Goal: Communication & Community: Answer question/provide support

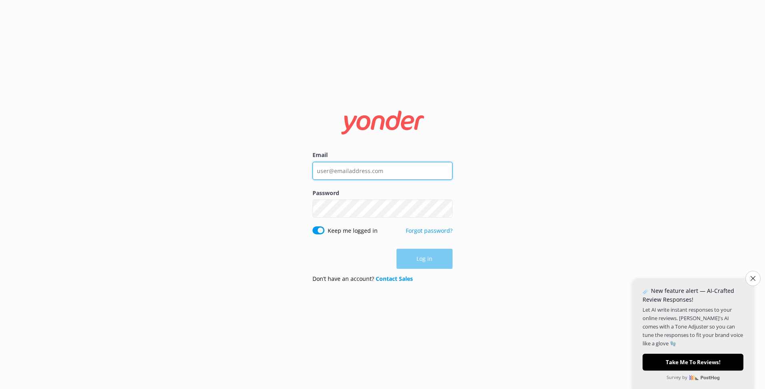
click at [393, 172] on input "Email" at bounding box center [382, 171] width 140 height 18
paste input "[EMAIL_ADDRESS][DOMAIN_NAME]"
type input "[EMAIL_ADDRESS][DOMAIN_NAME]"
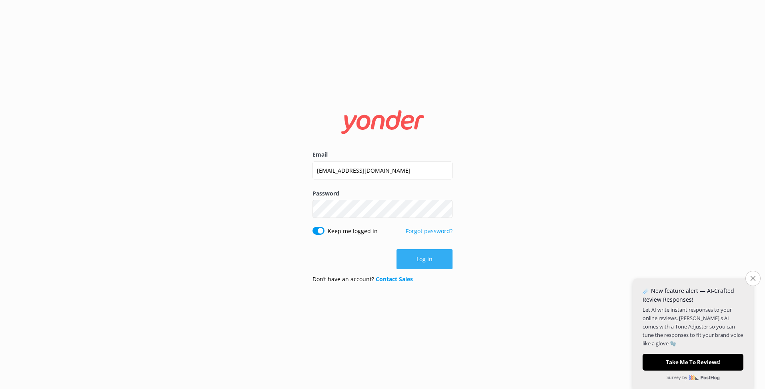
click at [422, 267] on button "Log in" at bounding box center [425, 259] width 56 height 20
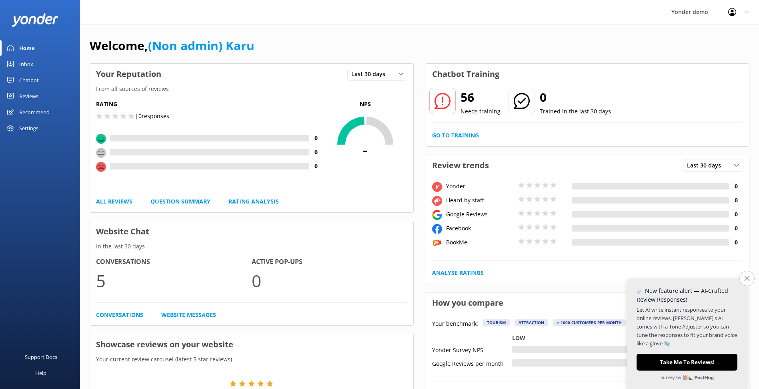
click at [28, 94] on div "Reviews" at bounding box center [28, 96] width 19 height 16
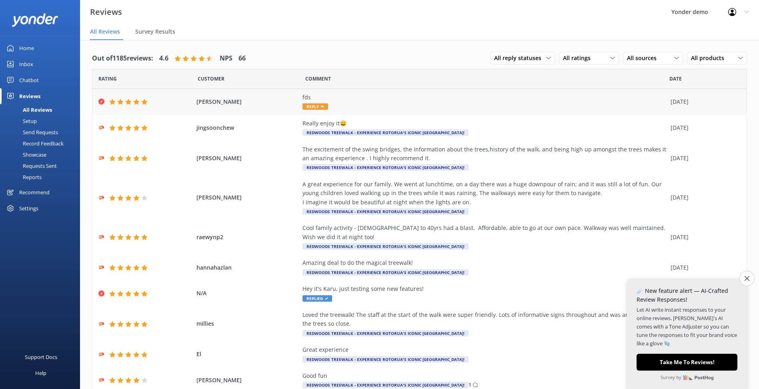
click at [320, 98] on div "fds" at bounding box center [484, 97] width 364 height 9
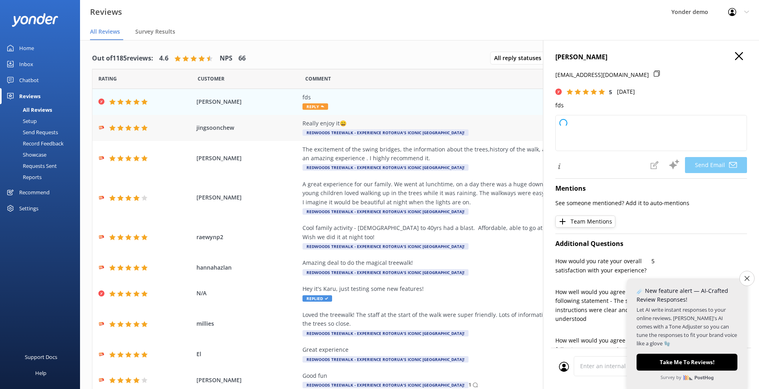
type textarea "Thank you so much for your 5-star rating, [PERSON_NAME]! We really appreciate y…"
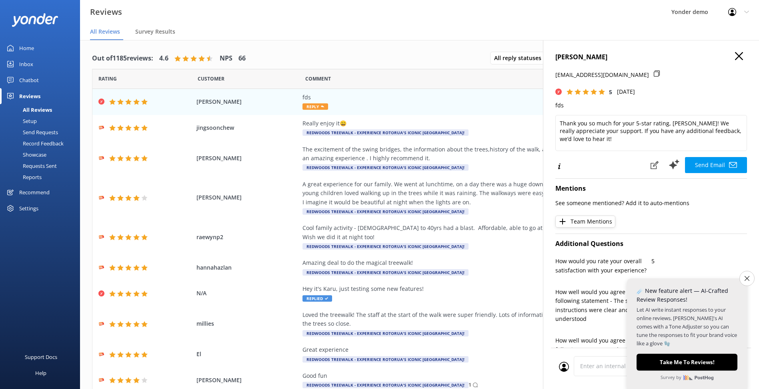
click at [728, 53] on h4 "[PERSON_NAME]" at bounding box center [651, 57] width 192 height 10
click at [726, 58] on h4 "[PERSON_NAME]" at bounding box center [651, 57] width 192 height 10
click at [735, 56] on use at bounding box center [739, 56] width 8 height 8
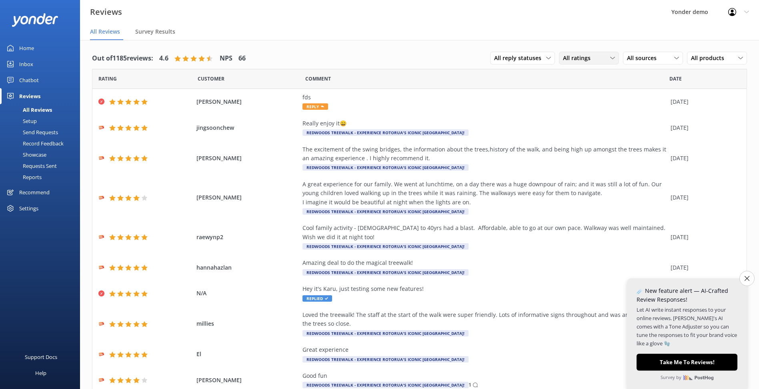
click at [592, 59] on div "All ratings" at bounding box center [589, 58] width 56 height 9
click at [640, 58] on span "All sources" at bounding box center [644, 58] width 34 height 9
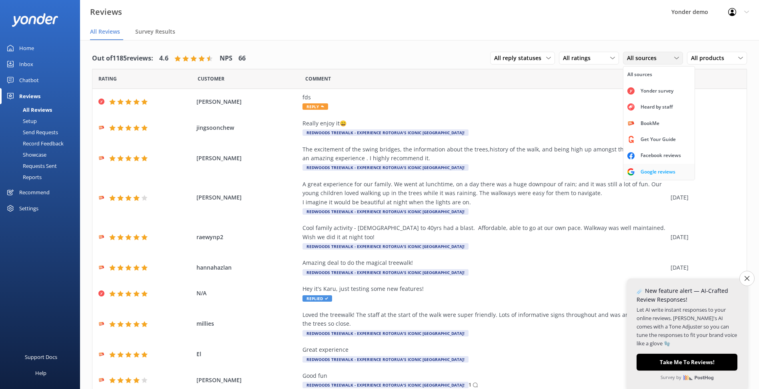
click at [650, 170] on div "Google reviews" at bounding box center [658, 172] width 47 height 8
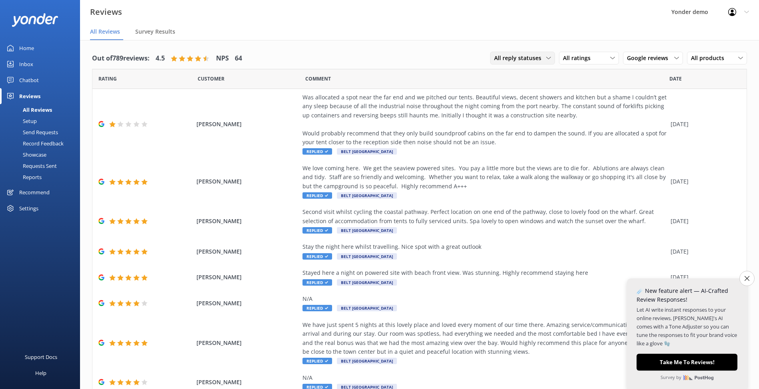
click at [528, 55] on span "All reply statuses" at bounding box center [520, 58] width 52 height 9
click at [525, 92] on link "Needs a reply" at bounding box center [526, 91] width 71 height 16
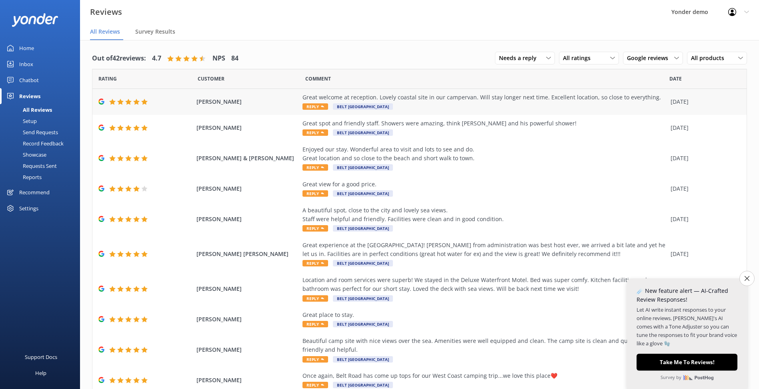
click at [474, 100] on div "Great welcome at reception. Lovely coastal site in our campervan. Will stay lon…" at bounding box center [484, 97] width 364 height 9
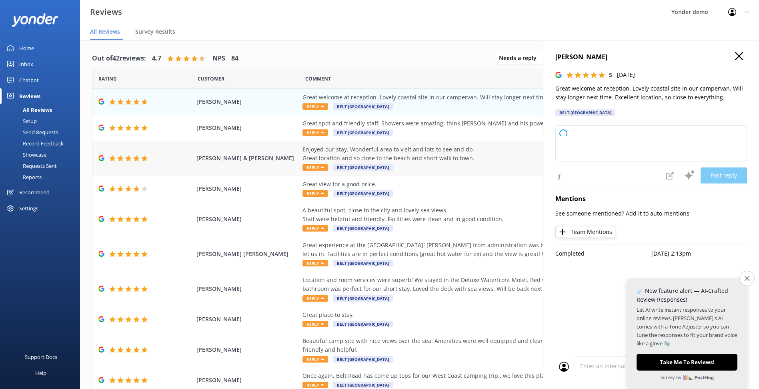
click at [442, 146] on div "Enjoyed our stay. Wonderful area to visit and lots to see and do. Great locatio…" at bounding box center [484, 154] width 364 height 18
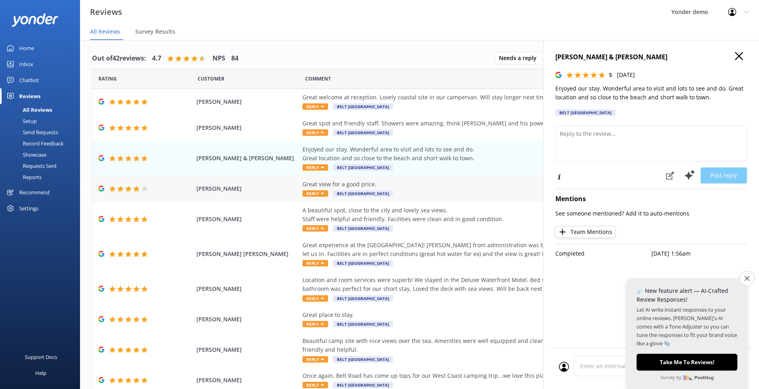
click at [456, 194] on div "Great view for a good price. Reply Belt [GEOGRAPHIC_DATA]" at bounding box center [484, 189] width 364 height 18
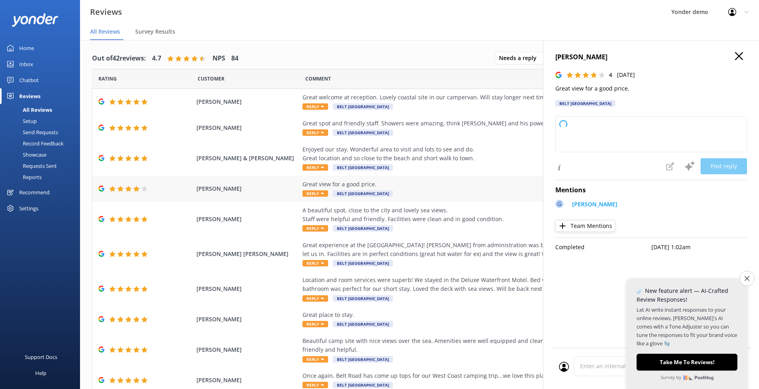
click at [452, 189] on div "Great view for a good price. Reply Belt [GEOGRAPHIC_DATA]" at bounding box center [484, 189] width 364 height 18
click at [449, 250] on div "Great experience at the [GEOGRAPHIC_DATA]! [PERSON_NAME] from administration wa…" at bounding box center [484, 249] width 364 height 18
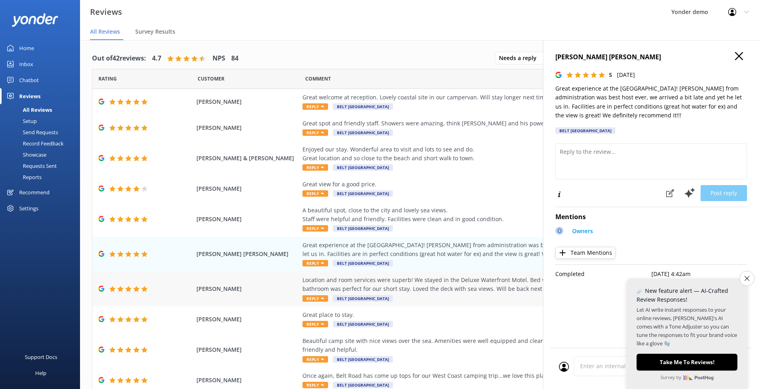
click at [449, 296] on div "Location and room services were superb! We stayed in the Deluxe Waterfront Mote…" at bounding box center [484, 288] width 364 height 27
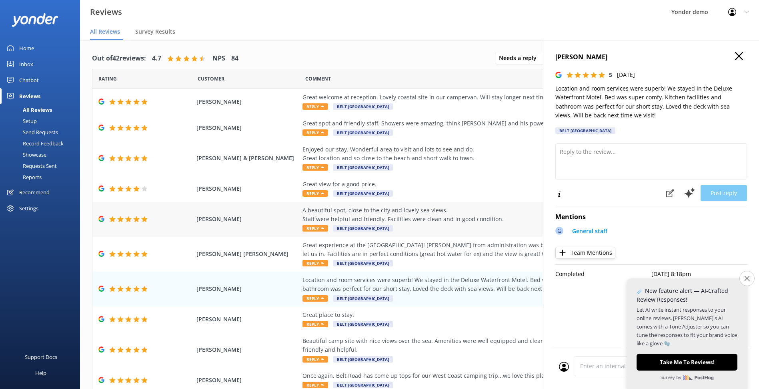
type textarea "Thank you so much for your wonderful feedback! We're delighted to hear you enjo…"
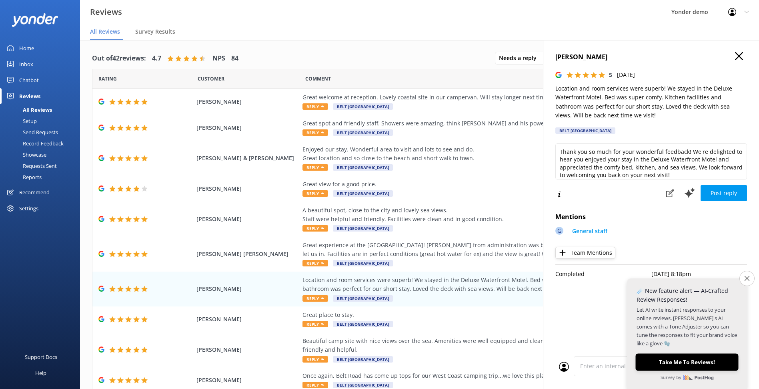
click at [679, 364] on button "Take Me To Reviews!" at bounding box center [686, 361] width 103 height 17
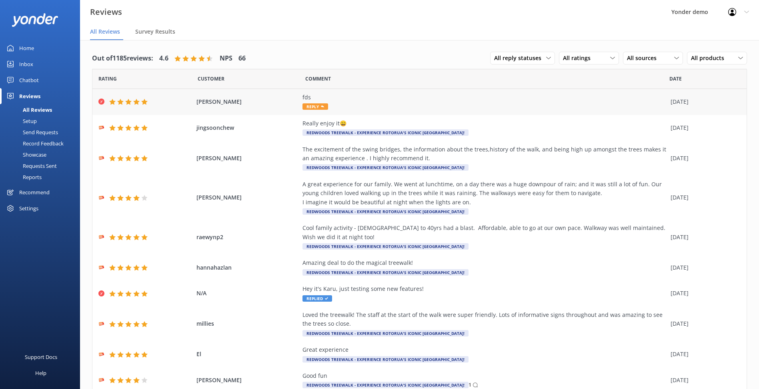
click at [379, 104] on div "fds Reply" at bounding box center [484, 102] width 364 height 18
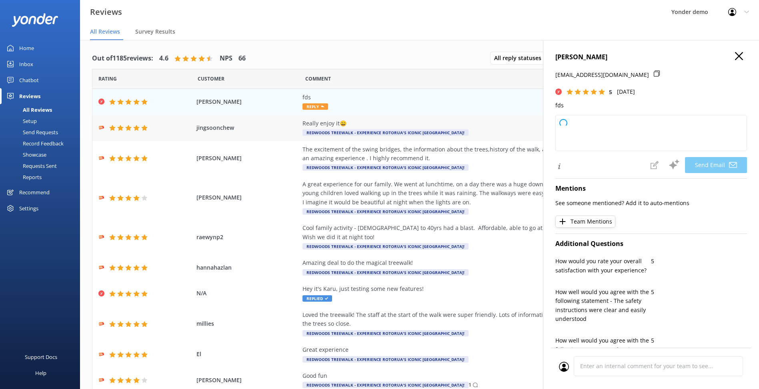
type textarea "Thank you for your 5-star review, Guy! We appreciate your support. If you have …"
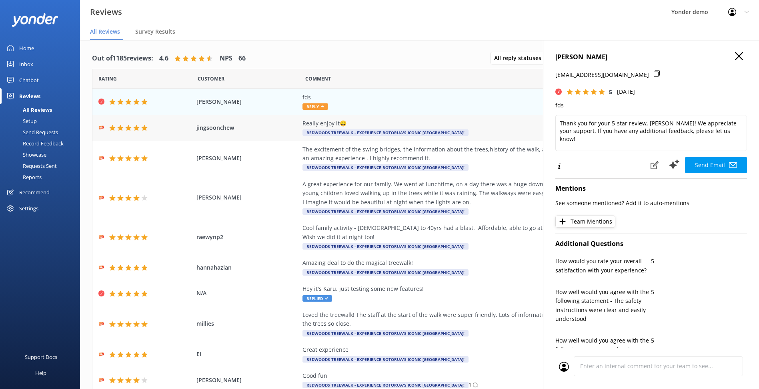
click at [421, 123] on div "Really enjoy it😄" at bounding box center [484, 123] width 364 height 9
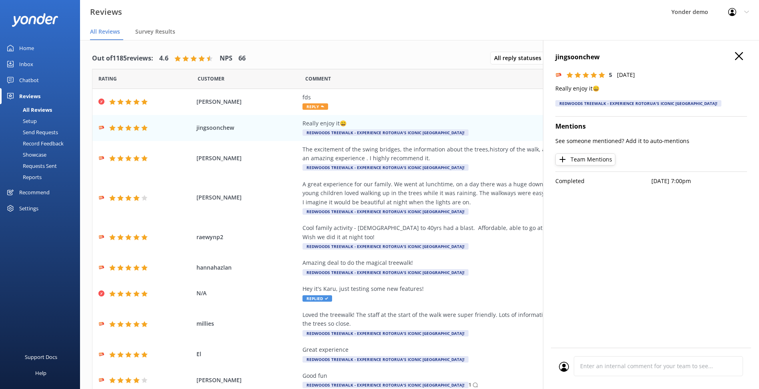
click at [740, 52] on icon at bounding box center [739, 56] width 8 height 8
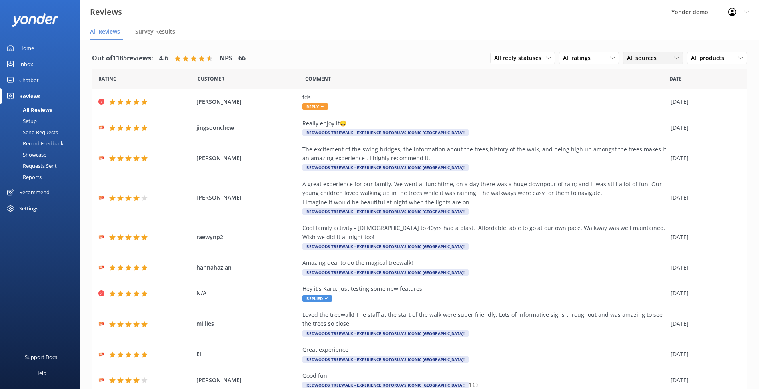
click at [637, 56] on span "All sources" at bounding box center [644, 58] width 34 height 9
click at [652, 169] on div "Google reviews" at bounding box center [658, 172] width 47 height 8
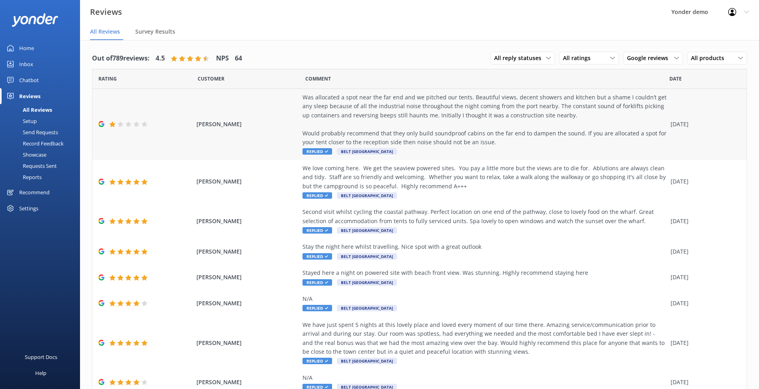
click at [435, 139] on div "Was allocated a spot near the far end and we pitched our tents. Beautiful views…" at bounding box center [484, 120] width 364 height 54
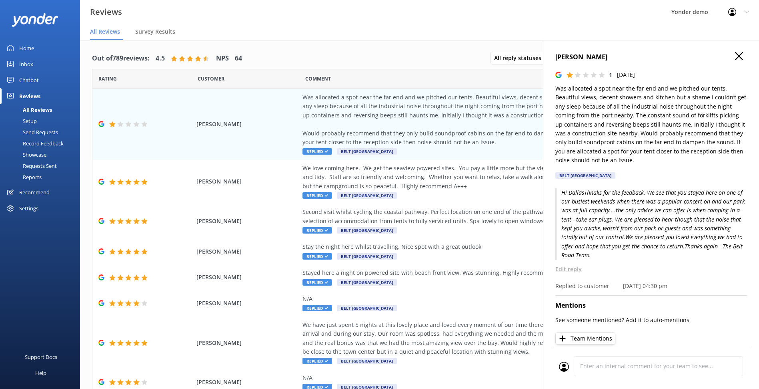
click at [566, 269] on p "Edit reply" at bounding box center [651, 268] width 192 height 9
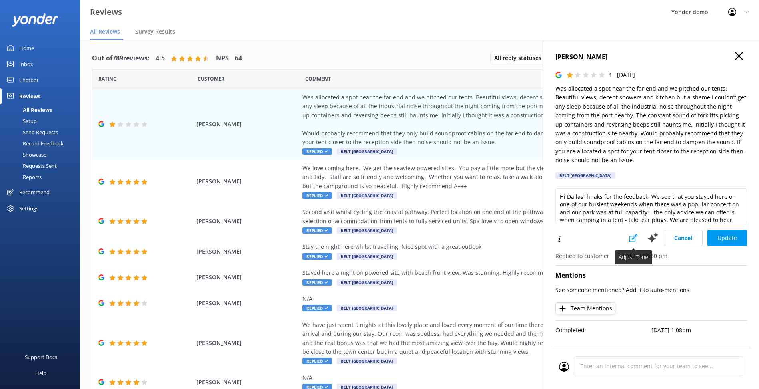
click at [633, 242] on button at bounding box center [634, 238] width 18 height 16
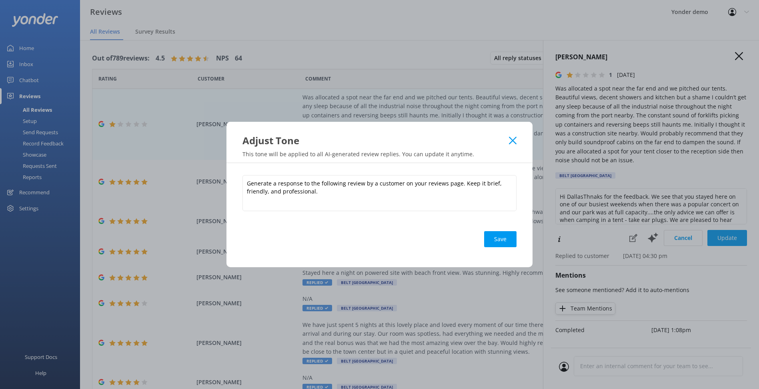
click at [511, 139] on use at bounding box center [513, 140] width 8 height 8
